Goal: Information Seeking & Learning: Learn about a topic

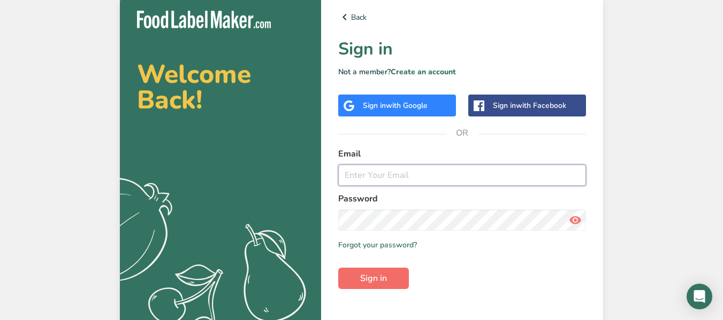
type input "[DOMAIN_NAME][EMAIL_ADDRESS][DOMAIN_NAME]"
click at [371, 278] on span "Sign in" at bounding box center [373, 278] width 27 height 13
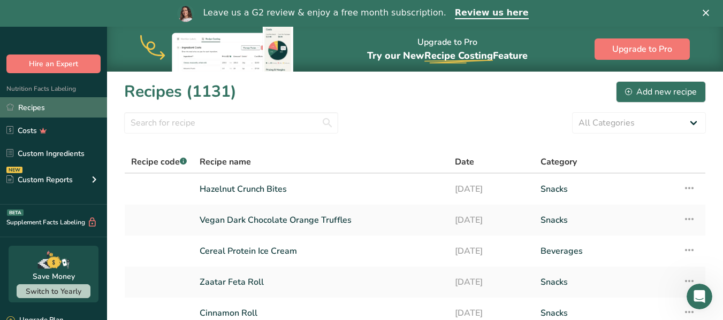
click at [42, 113] on link "Recipes" at bounding box center [53, 107] width 107 height 20
click at [41, 107] on link "Recipes" at bounding box center [53, 107] width 107 height 20
click at [267, 119] on input "text" at bounding box center [231, 122] width 214 height 21
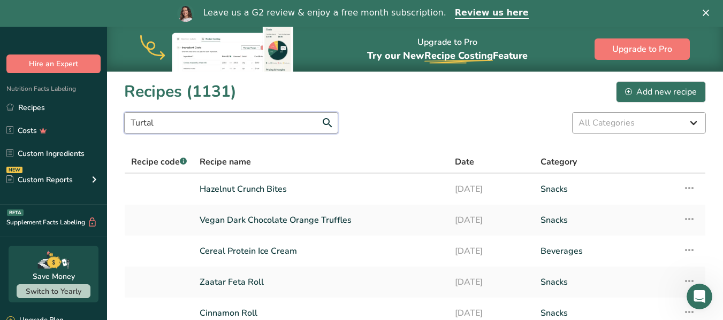
type input "Turtal"
click at [692, 124] on select "All Categories Baked Goods [GEOGRAPHIC_DATA] Confectionery Cooked Meals, Salads…" at bounding box center [639, 122] width 134 height 21
select select "7"
click at [572, 112] on select "All Categories Baked Goods [GEOGRAPHIC_DATA] Confectionery Cooked Meals, Salads…" at bounding box center [639, 122] width 134 height 21
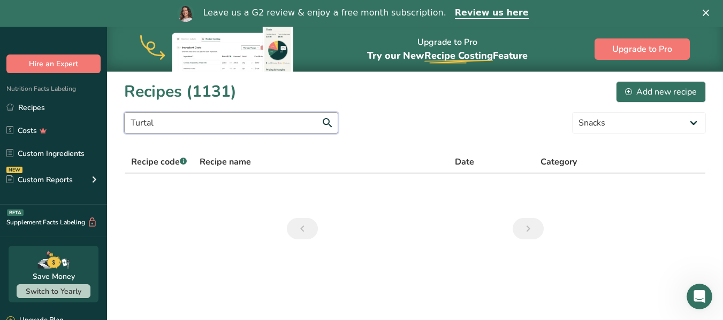
click at [181, 124] on input "Turtal" at bounding box center [231, 122] width 214 height 21
type input "T"
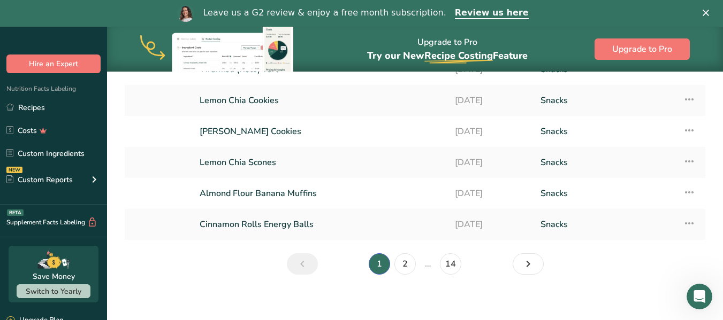
scroll to position [250, 0]
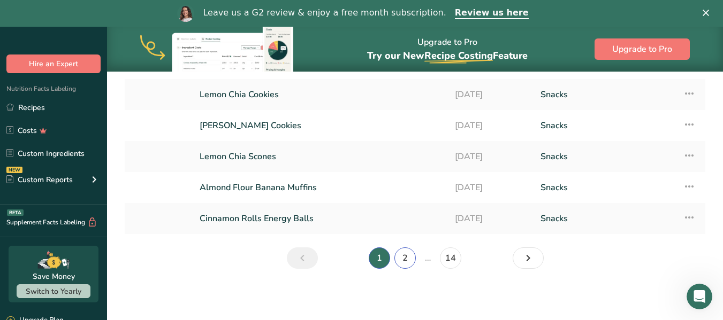
click at [405, 256] on link "2" at bounding box center [404, 258] width 21 height 21
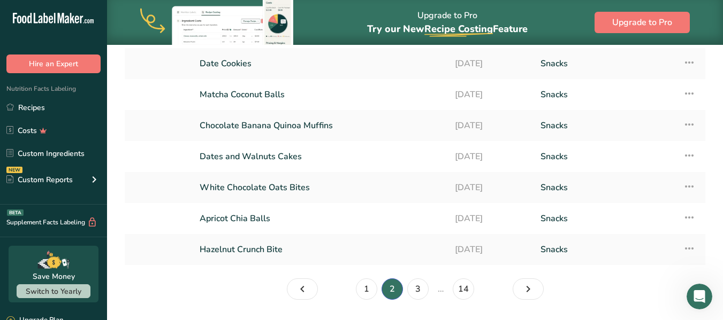
scroll to position [223, 0]
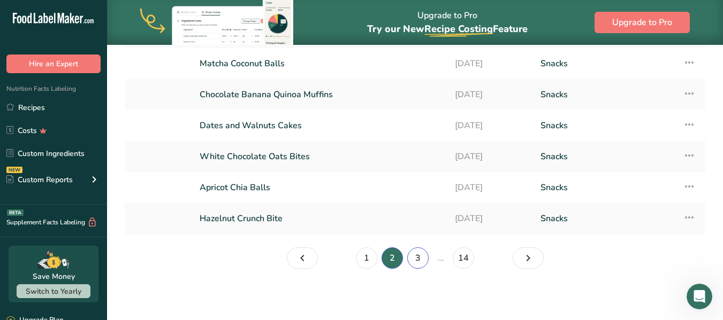
click at [417, 259] on link "3" at bounding box center [417, 258] width 21 height 21
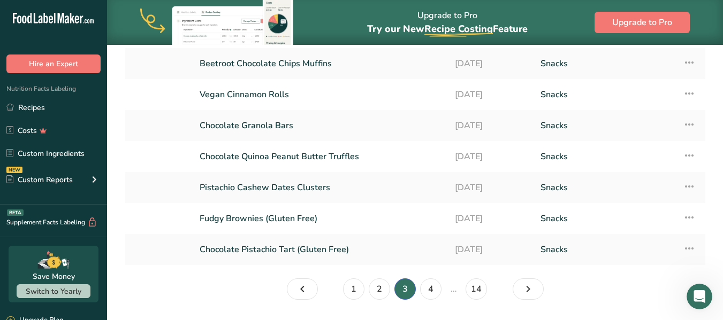
scroll to position [223, 0]
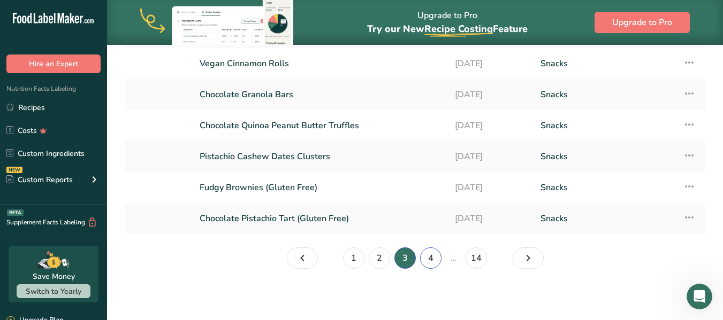
click at [429, 258] on link "4" at bounding box center [430, 258] width 21 height 21
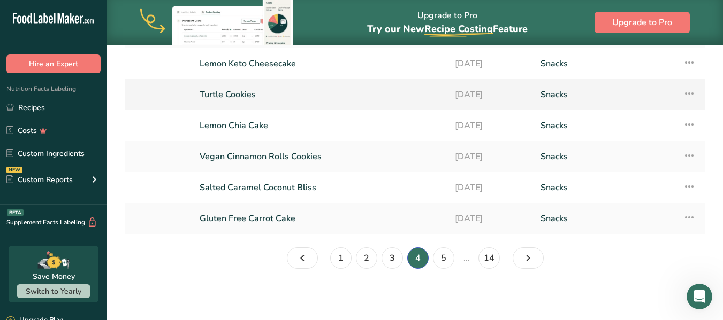
click at [275, 92] on link "Turtle Cookies" at bounding box center [320, 94] width 242 height 22
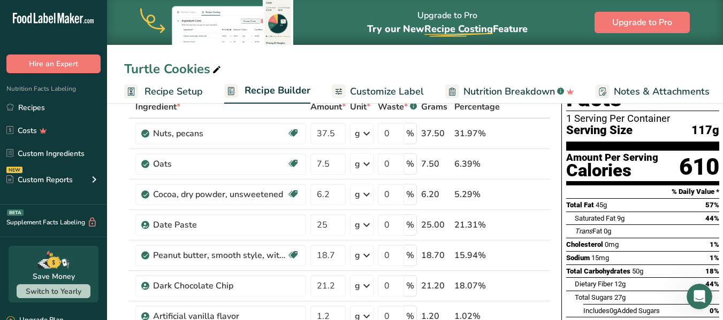
scroll to position [86, 0]
